Goal: Transaction & Acquisition: Purchase product/service

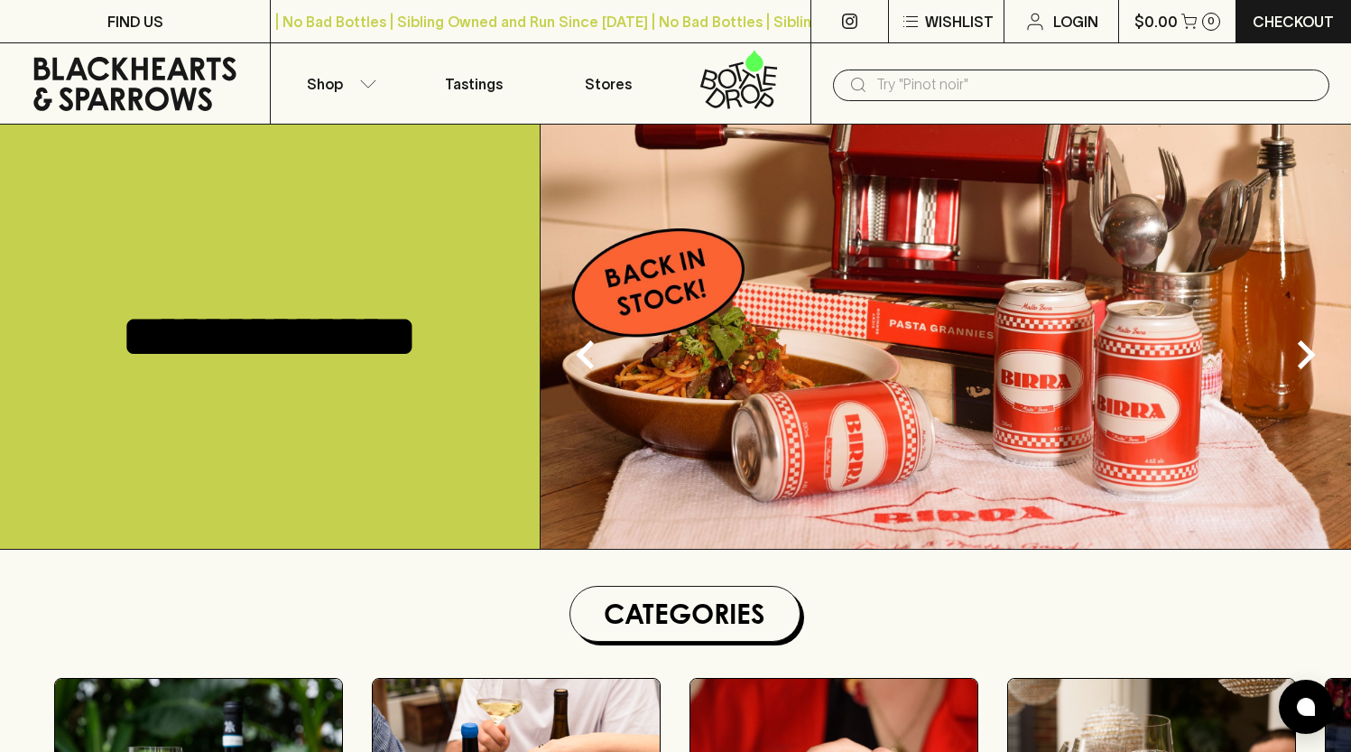
click at [1021, 92] on input "text" at bounding box center [1095, 84] width 439 height 29
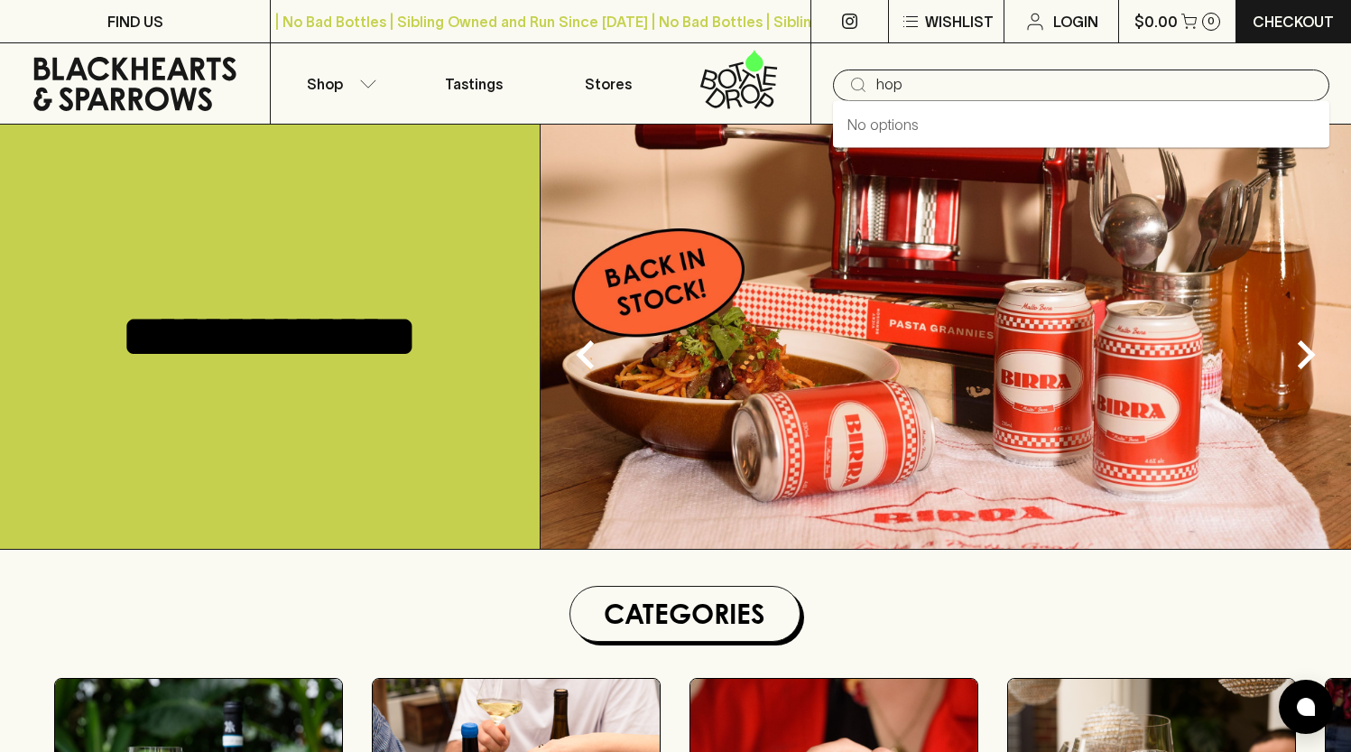
type input "hopr"
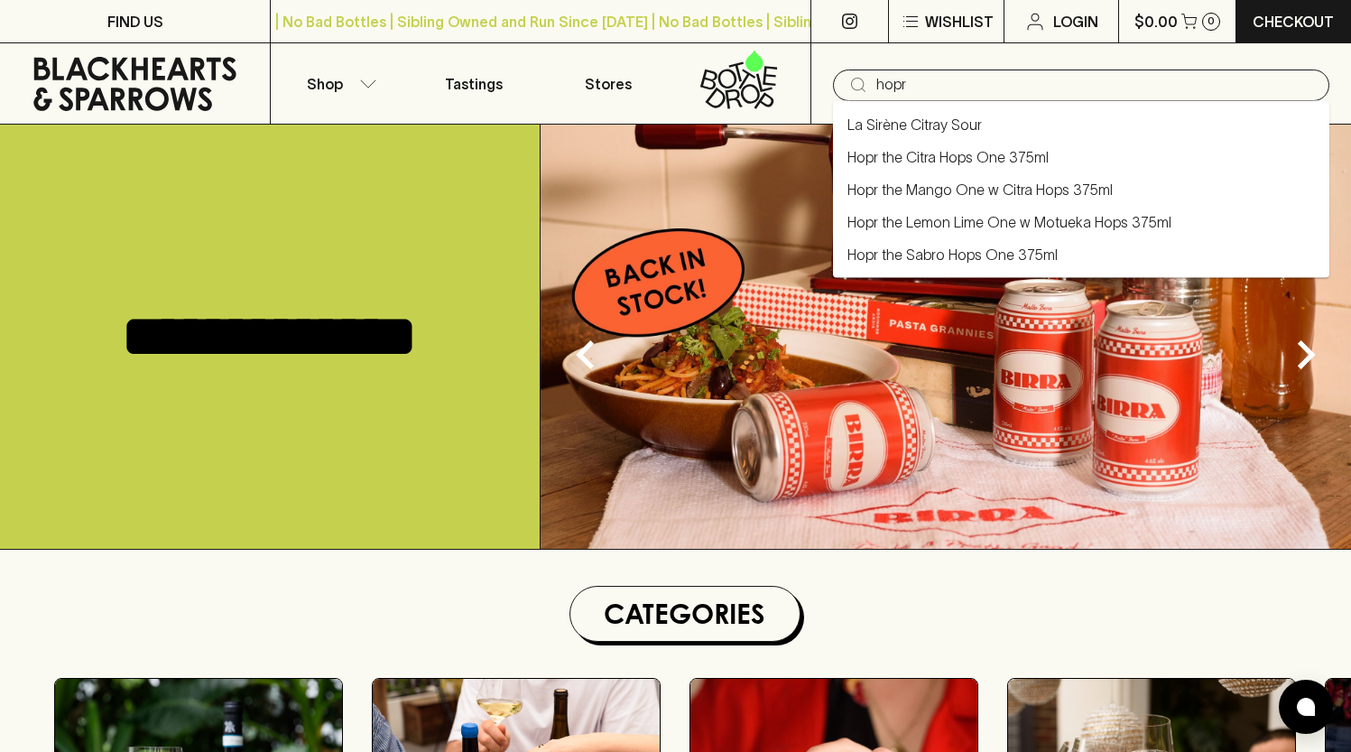
click at [1031, 90] on input "hopr" at bounding box center [1095, 84] width 439 height 29
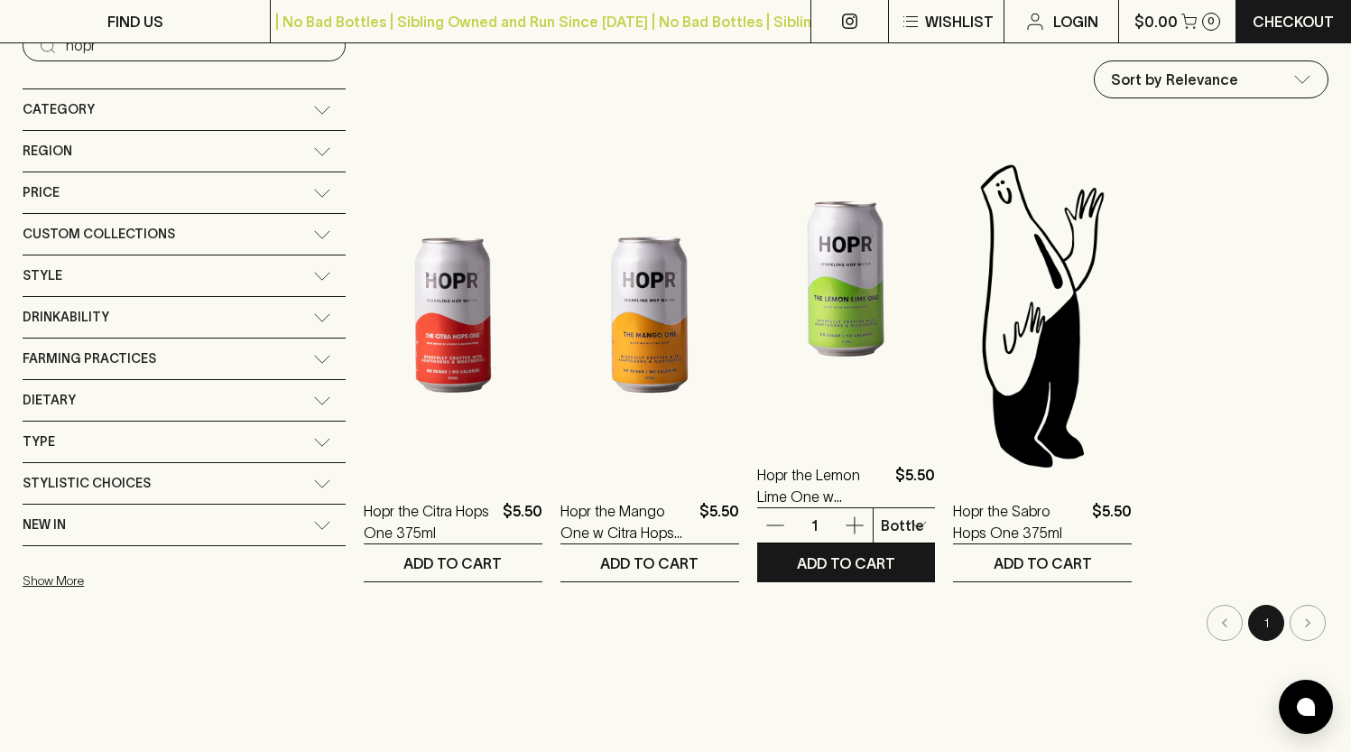
scroll to position [218, 0]
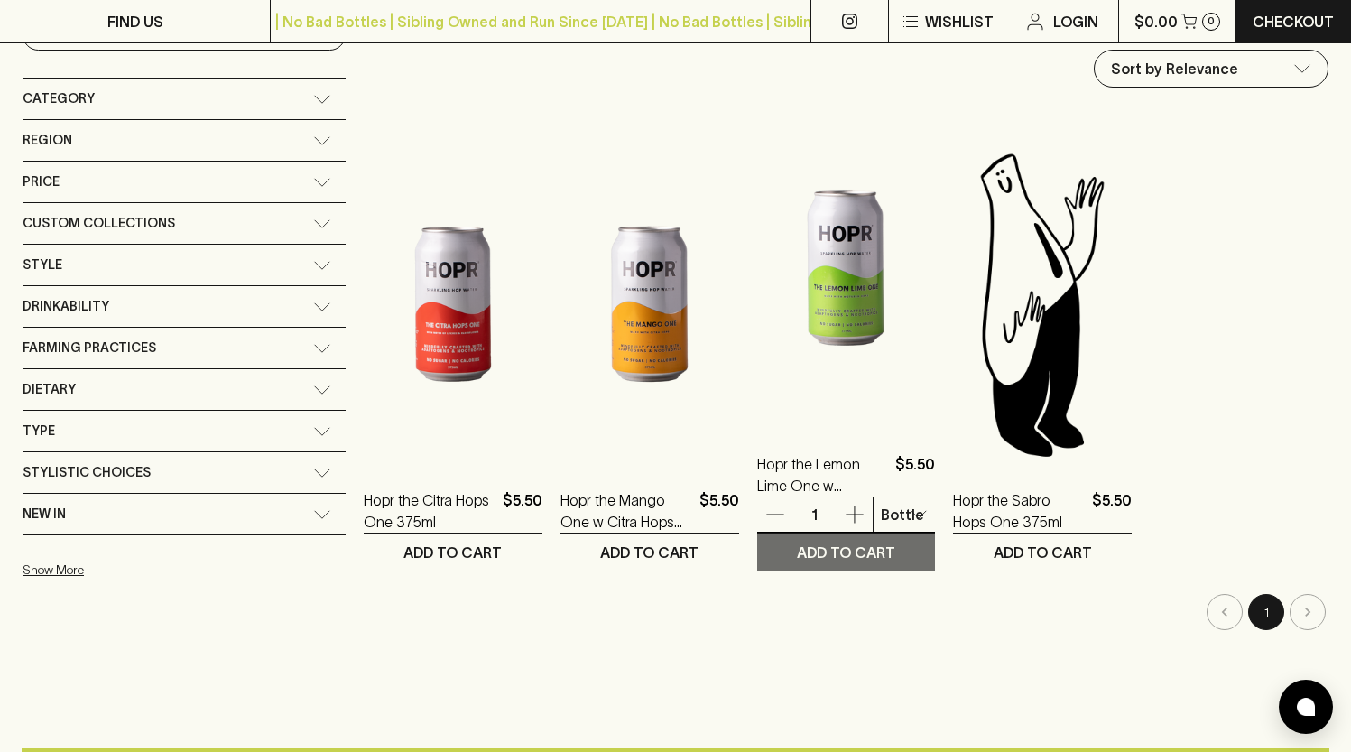
click at [801, 546] on p "ADD TO CART" at bounding box center [846, 553] width 98 height 22
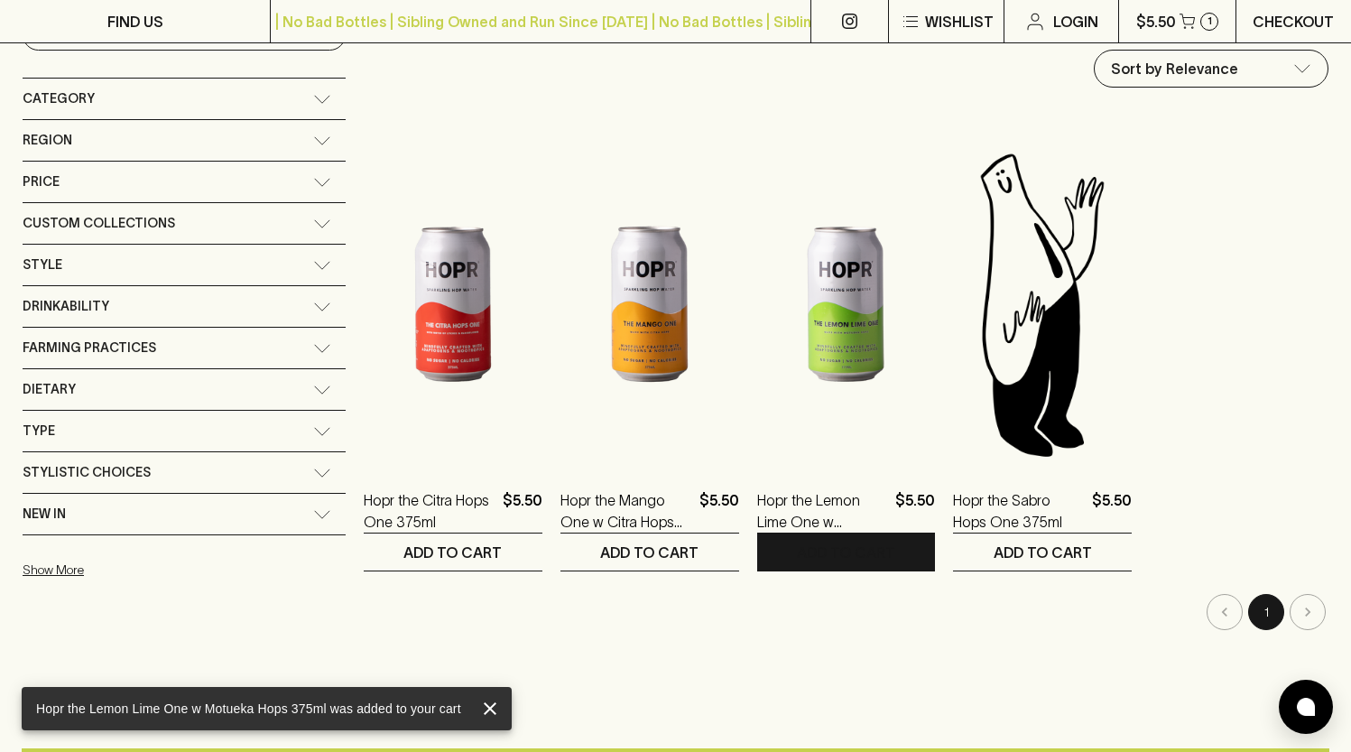
click at [1278, 29] on p "Checkout" at bounding box center [1293, 22] width 81 height 22
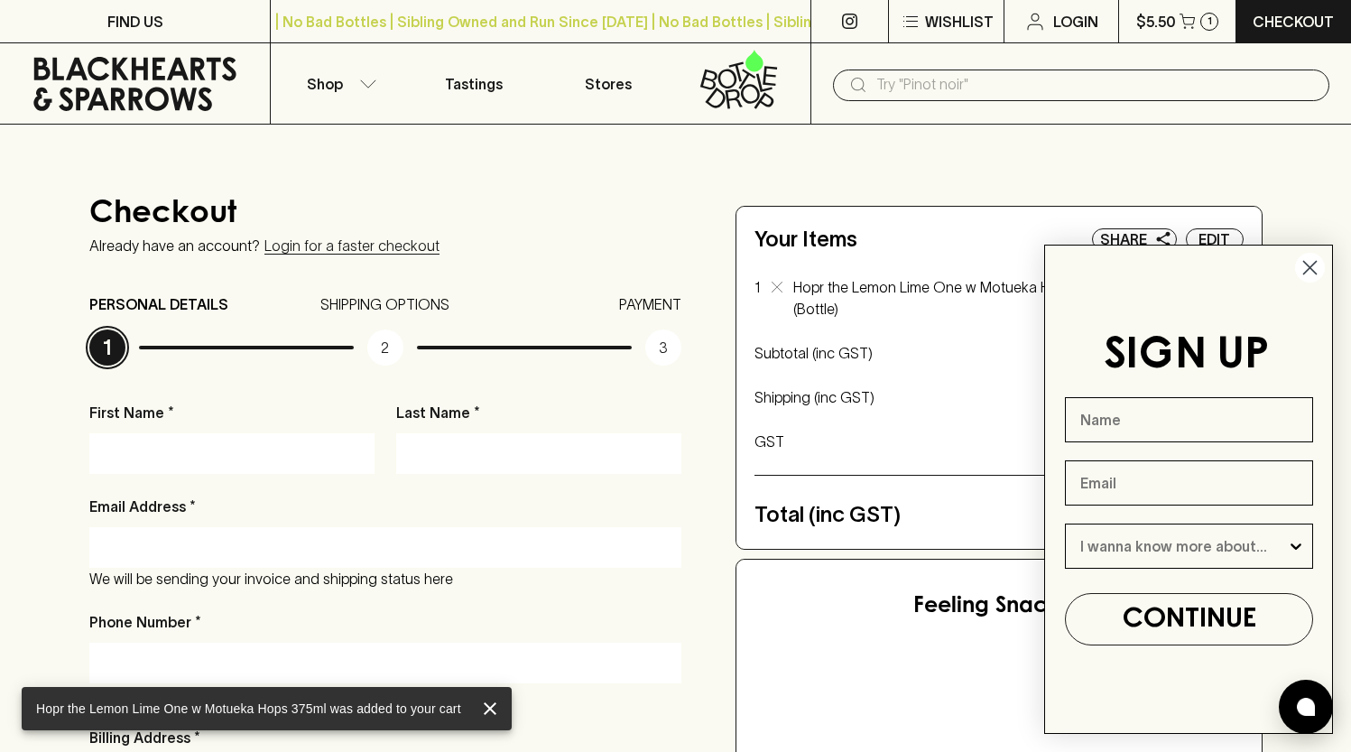
click at [1306, 263] on icon "Close dialog" at bounding box center [1310, 268] width 13 height 13
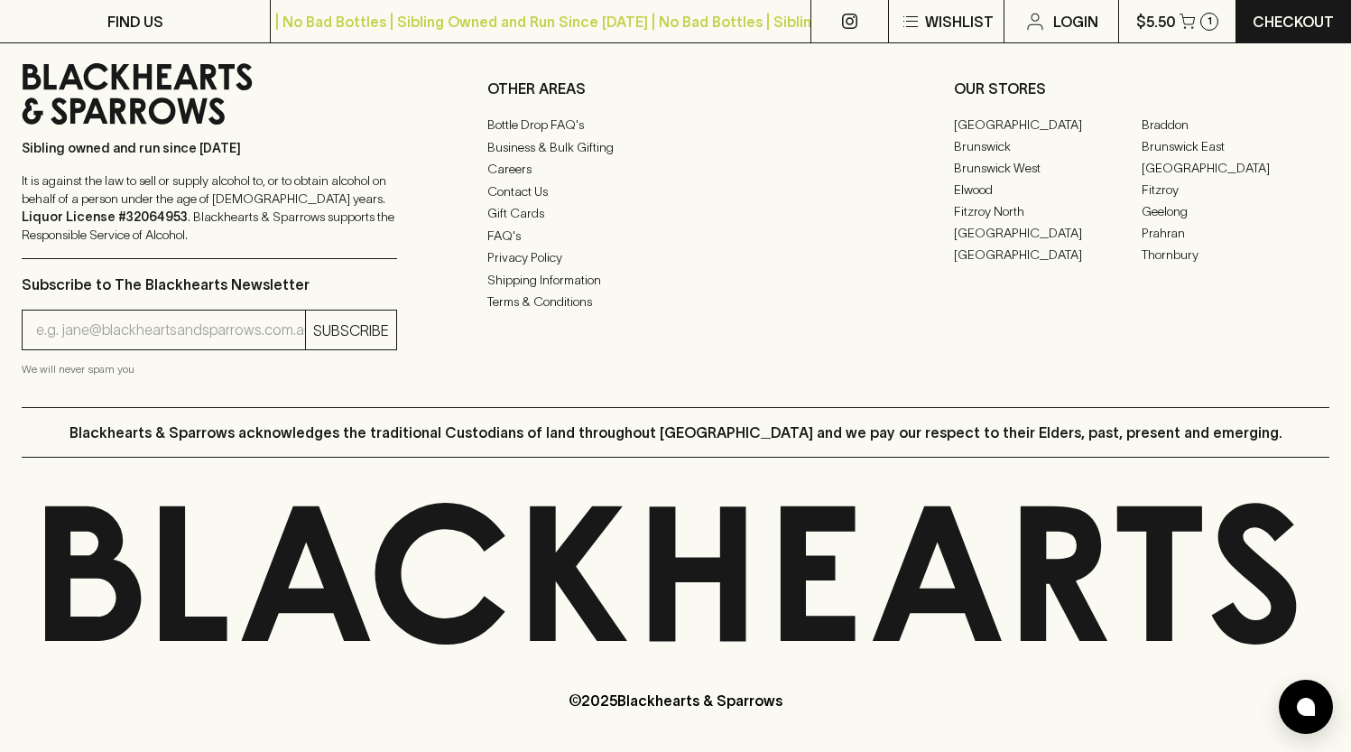
scroll to position [1922, 0]
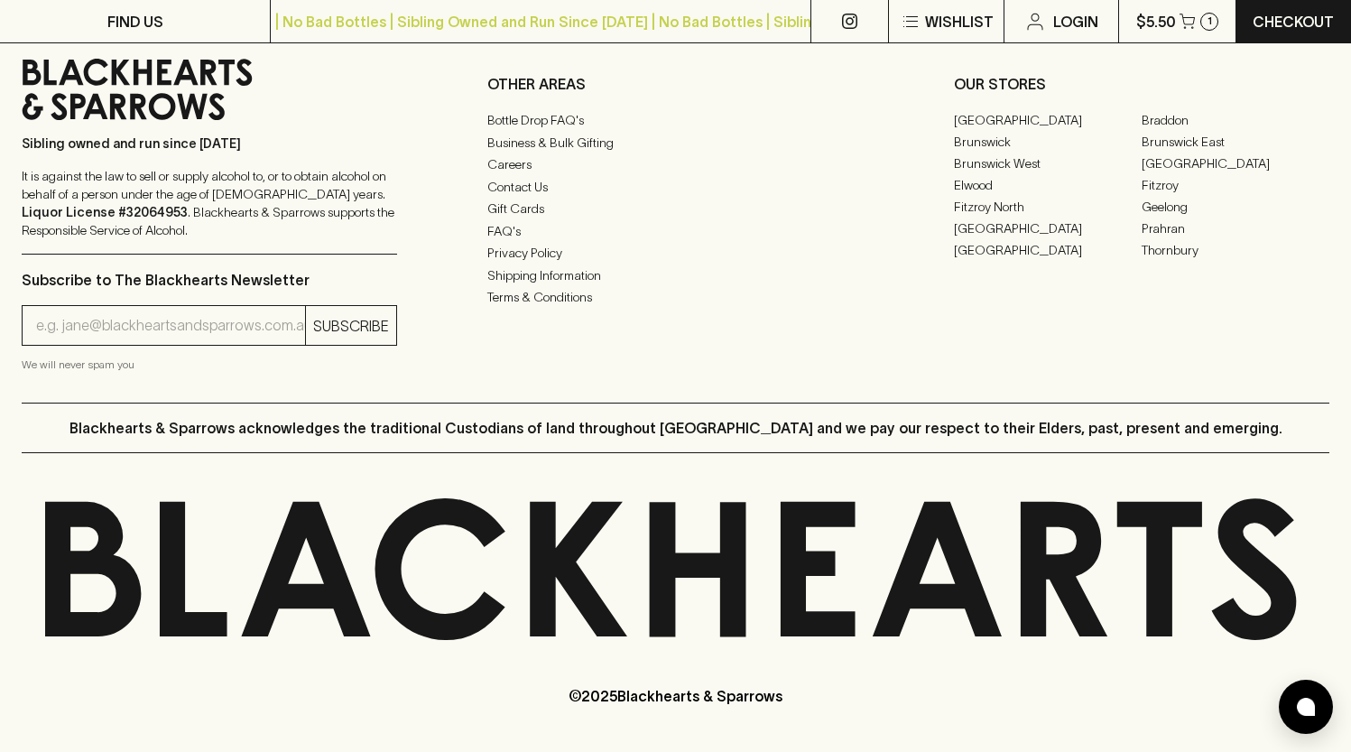
click at [56, 331] on input "email" at bounding box center [170, 325] width 269 height 29
